Goal: Task Accomplishment & Management: Use online tool/utility

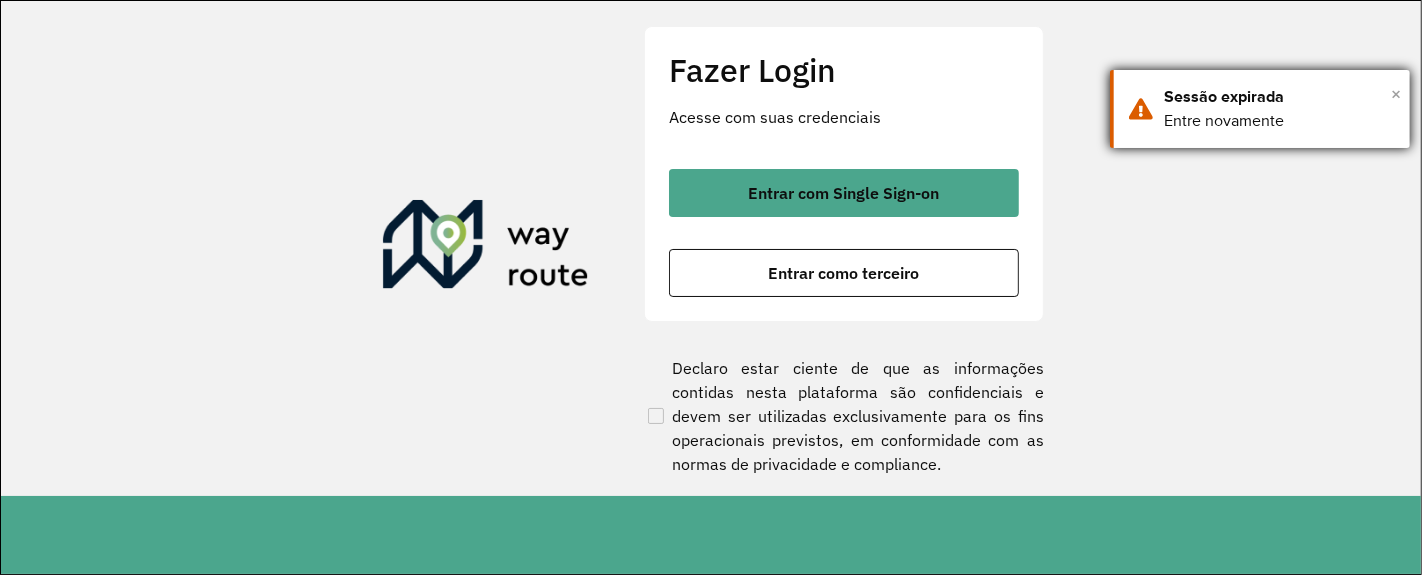
click at [1398, 93] on span "×" at bounding box center [1396, 94] width 10 height 30
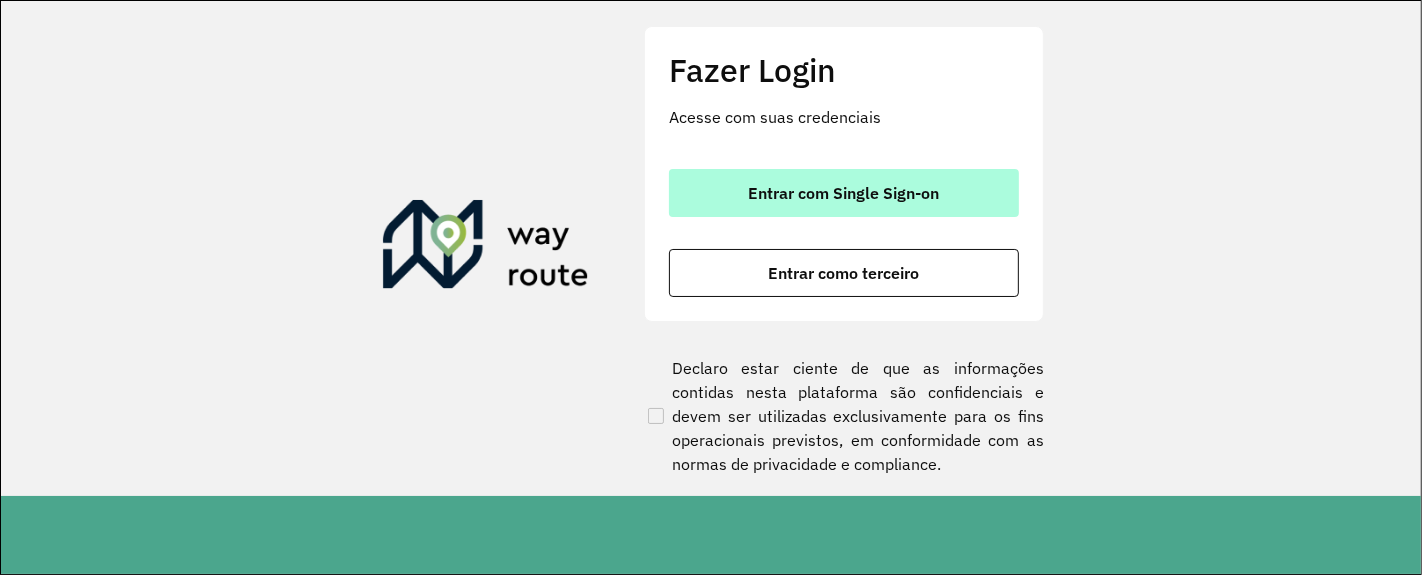
click at [831, 204] on button "Entrar com Single Sign-on" at bounding box center [844, 193] width 350 height 48
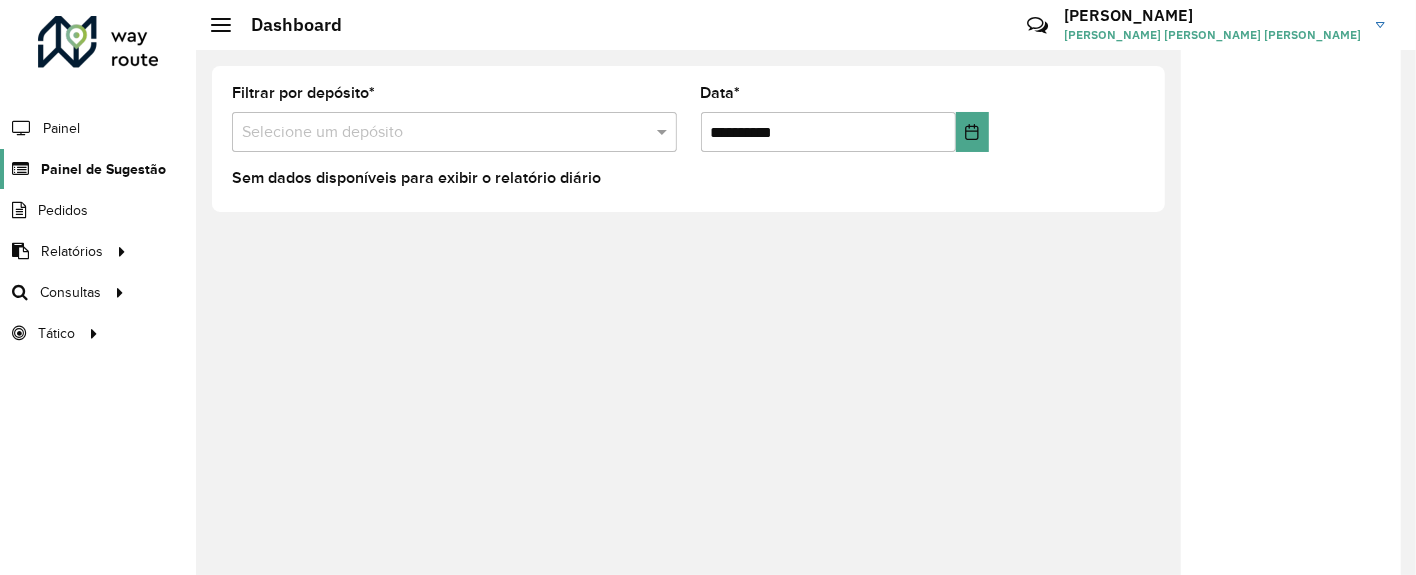
click at [125, 168] on span "Painel de Sugestão" at bounding box center [103, 169] width 125 height 21
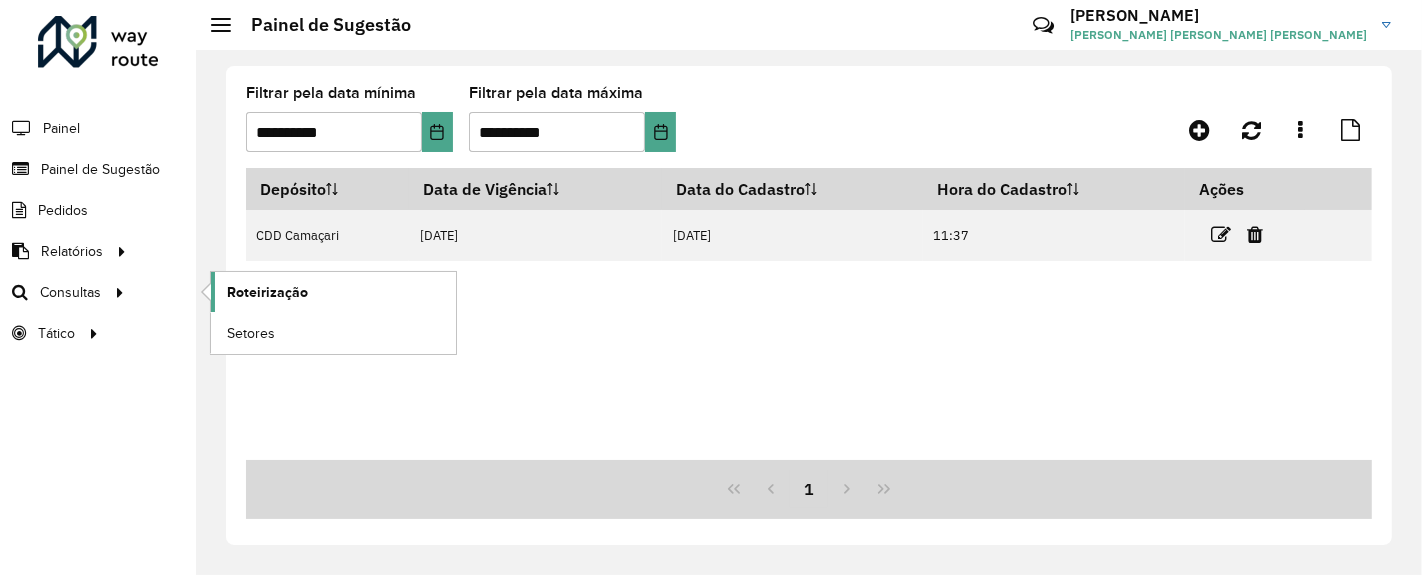
click at [258, 294] on span "Roteirização" at bounding box center [267, 292] width 81 height 21
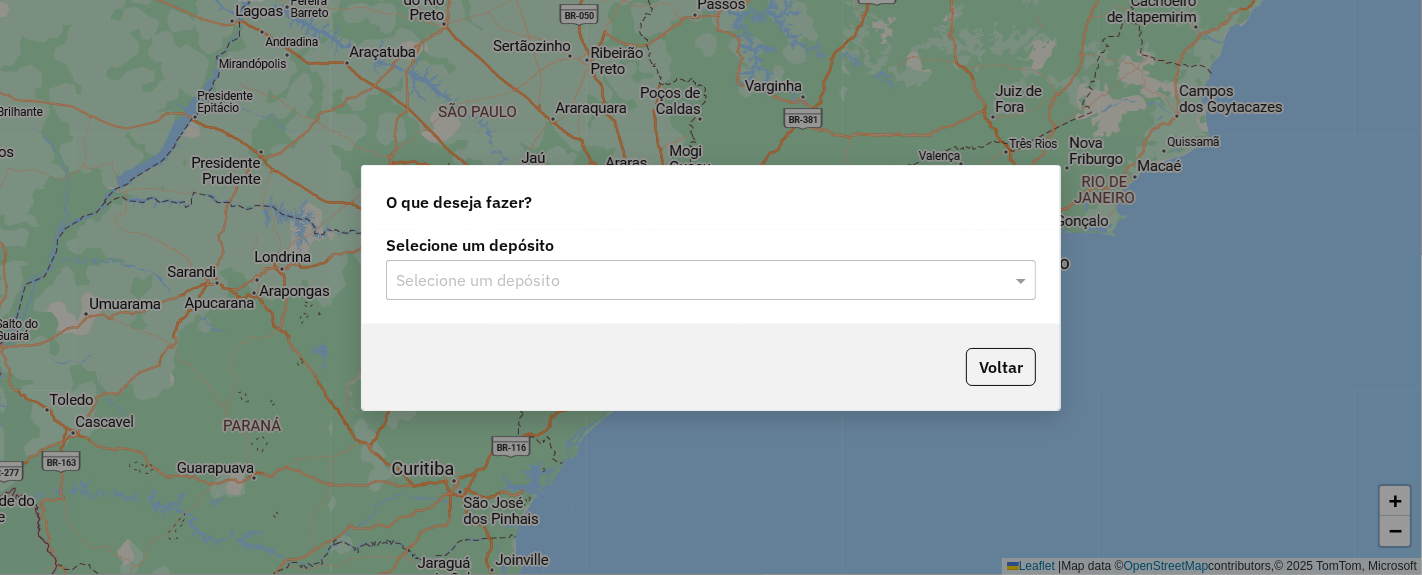
click at [637, 278] on input "text" at bounding box center [691, 281] width 590 height 24
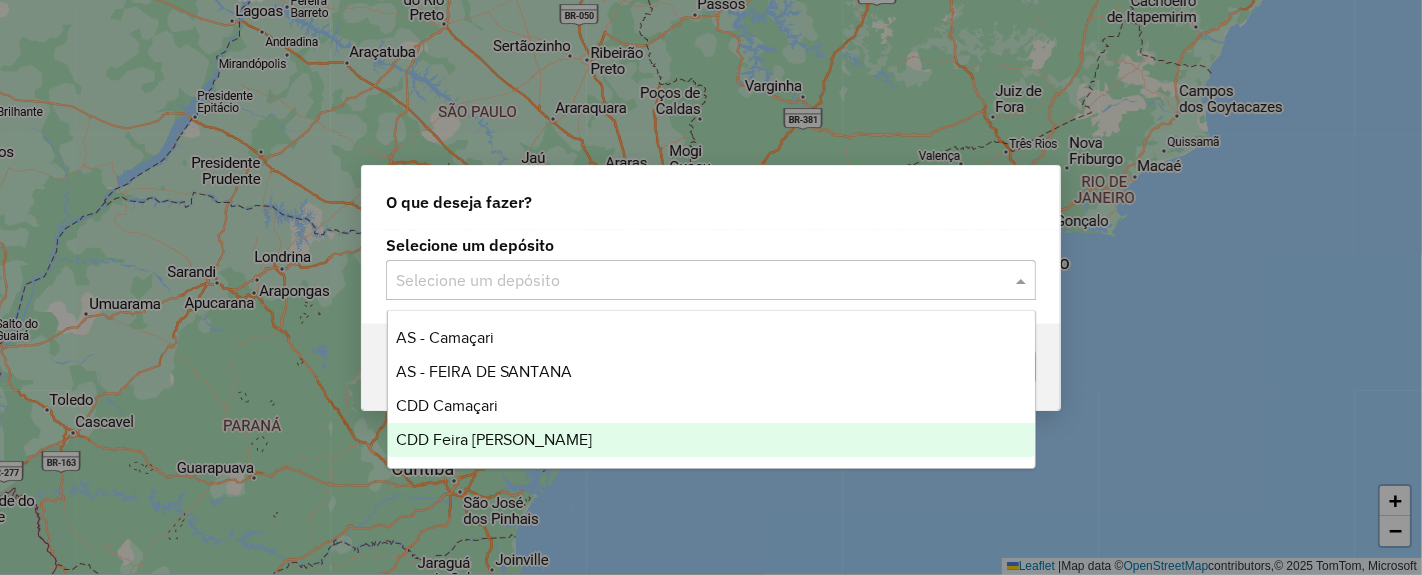
click at [514, 447] on div "CDD Feira [PERSON_NAME]" at bounding box center [711, 440] width 647 height 34
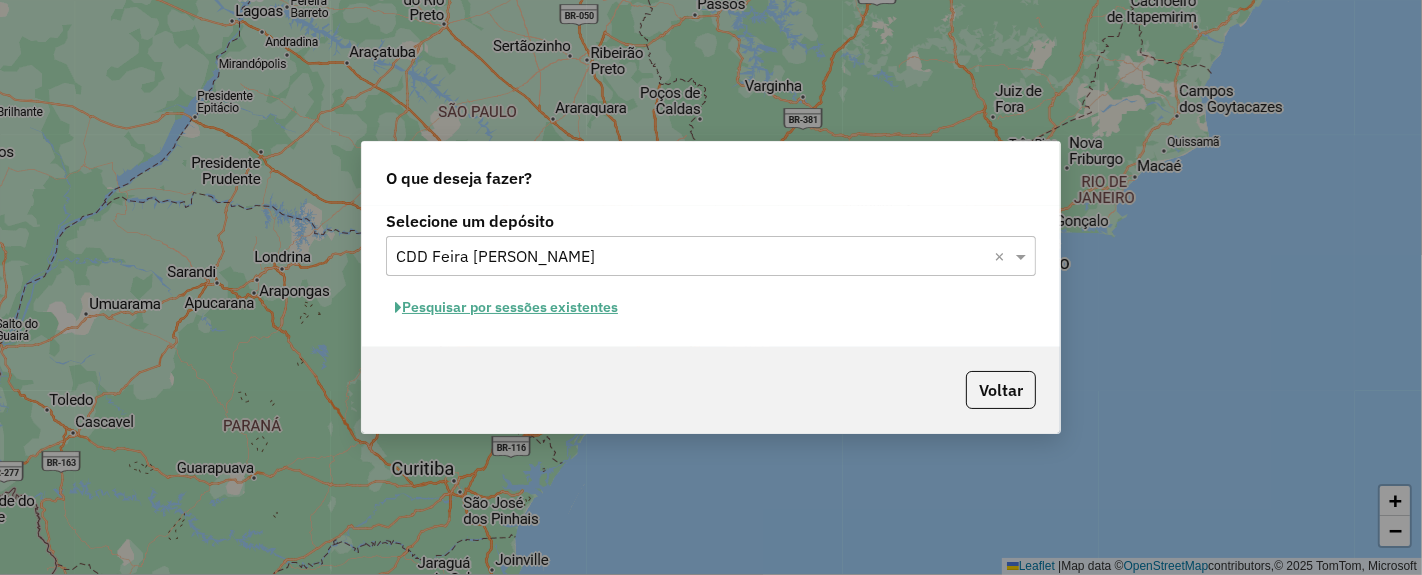
click at [511, 310] on button "Pesquisar por sessões existentes" at bounding box center [506, 307] width 241 height 31
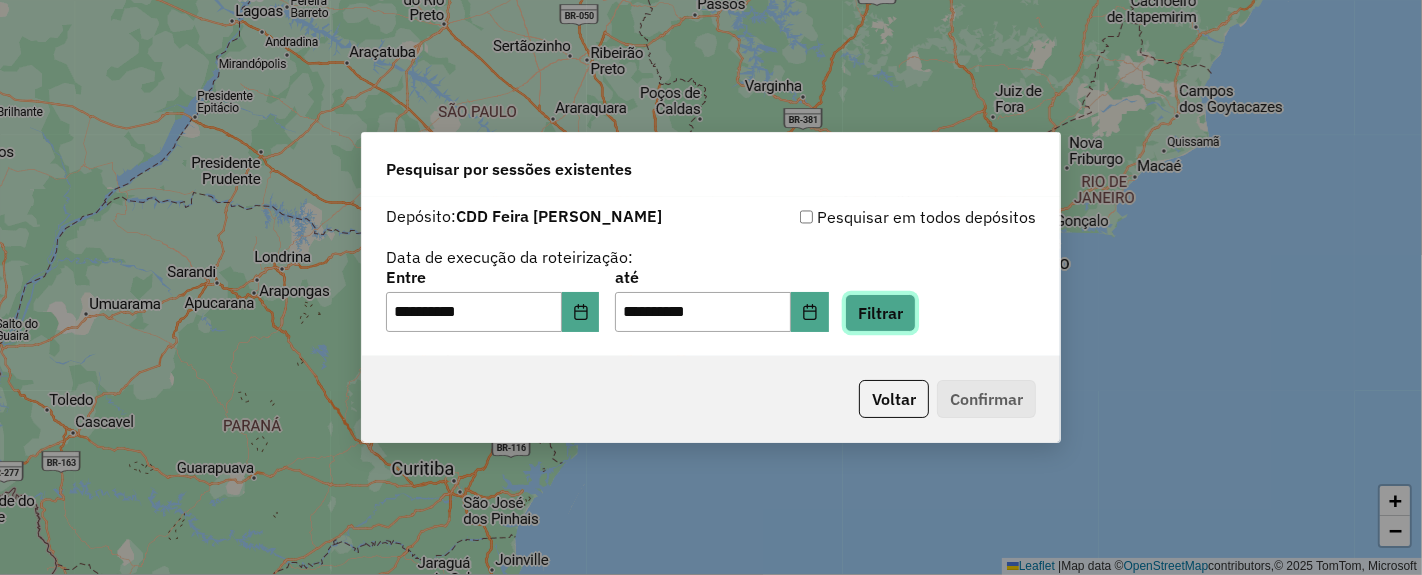
click at [897, 316] on button "Filtrar" at bounding box center [880, 313] width 71 height 38
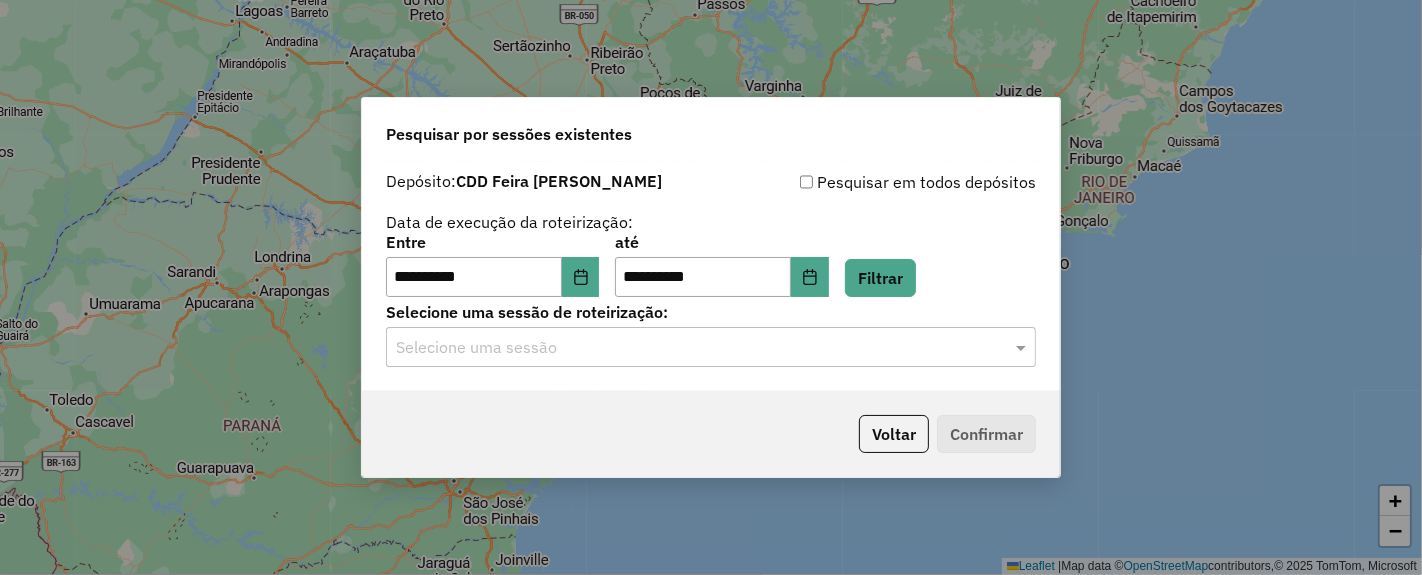
click at [757, 339] on input "text" at bounding box center [691, 348] width 590 height 24
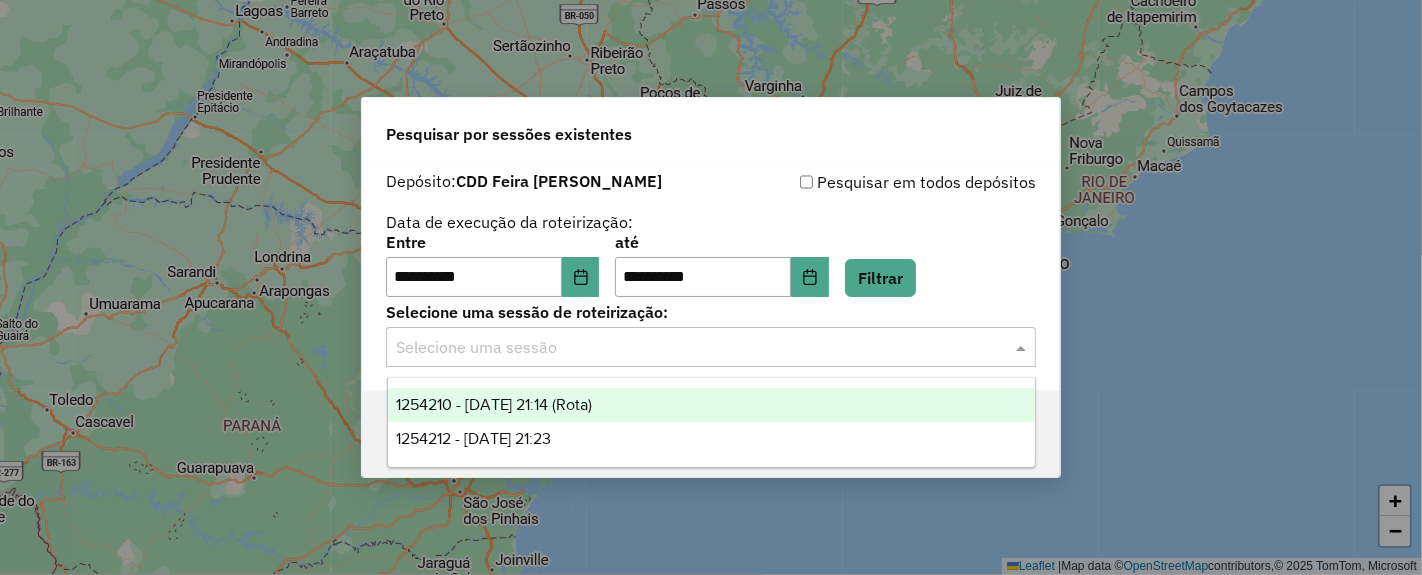
click at [593, 404] on span "1254210 - [DATE] 21:14 (Rota)" at bounding box center [494, 404] width 197 height 17
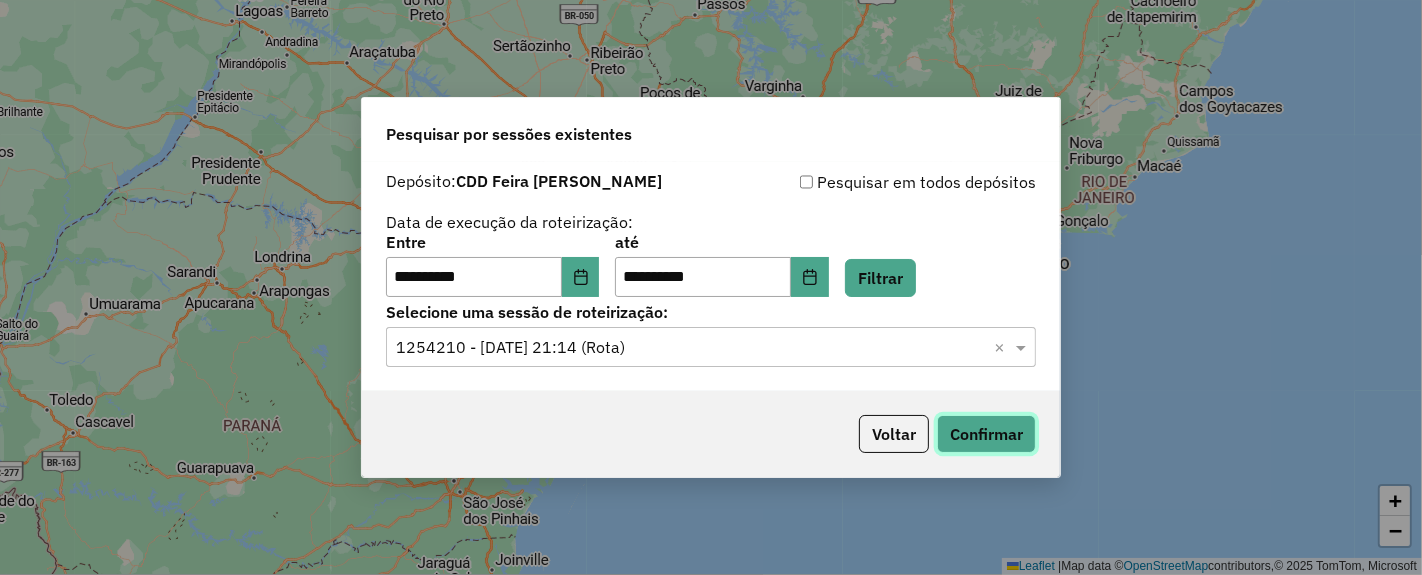
click at [968, 427] on button "Confirmar" at bounding box center [986, 434] width 99 height 38
